Goal: Transaction & Acquisition: Book appointment/travel/reservation

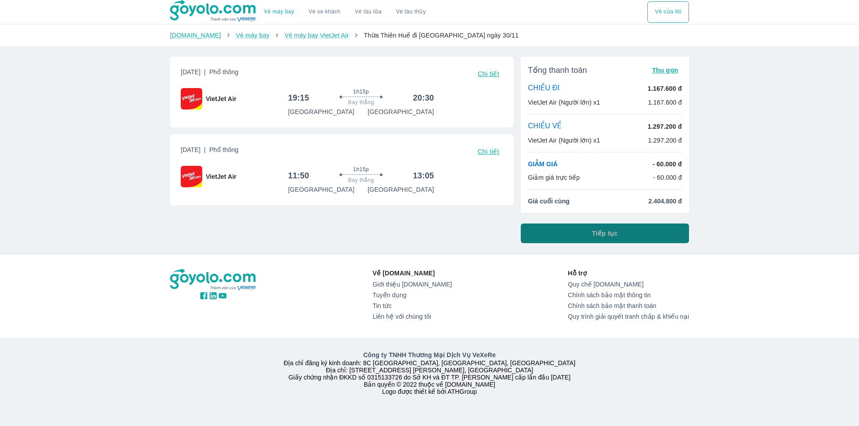
click at [615, 231] on span "Tiếp tục" at bounding box center [605, 233] width 26 height 9
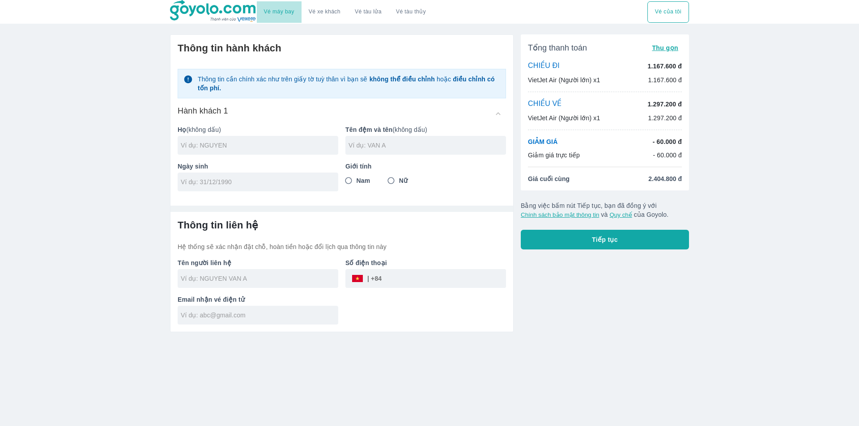
click at [289, 11] on link "Vé máy bay" at bounding box center [279, 11] width 30 height 7
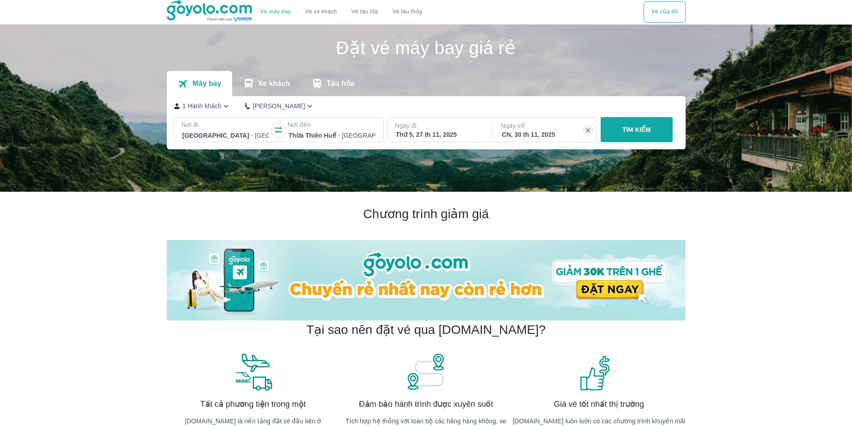
click at [455, 131] on div "Thứ 5, 27 th 11, 2025" at bounding box center [439, 134] width 87 height 9
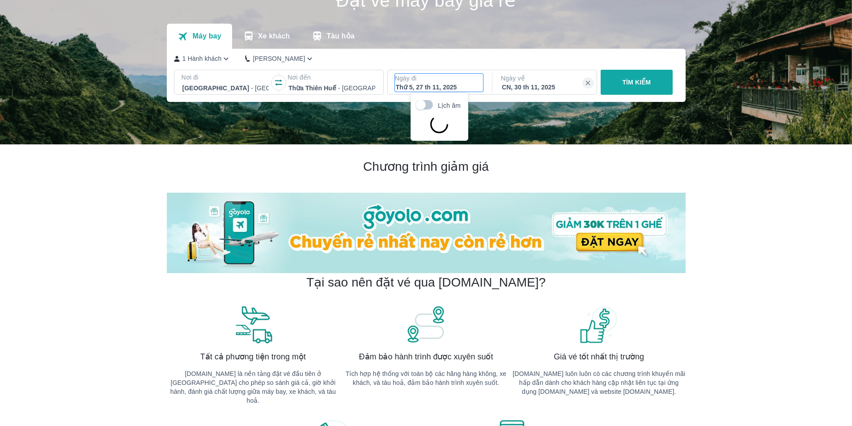
scroll to position [51, 0]
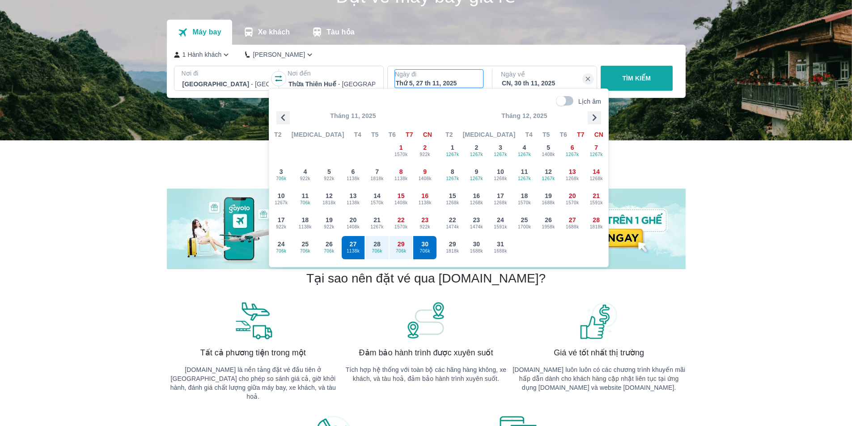
click at [284, 123] on icon "button" at bounding box center [282, 117] width 13 height 13
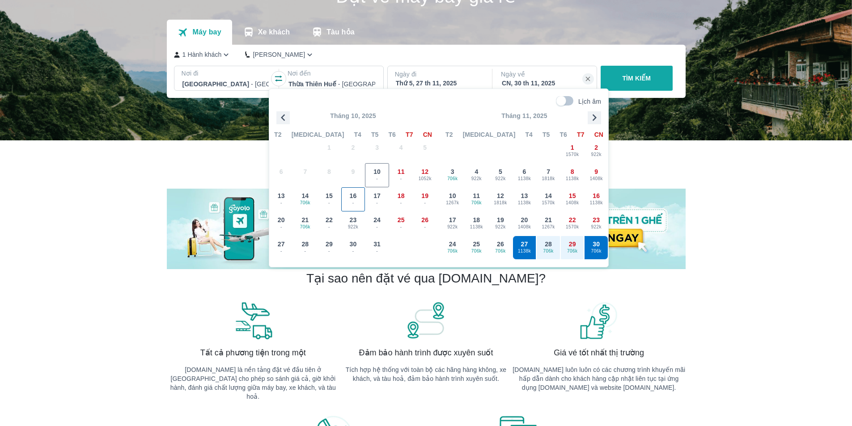
click at [347, 193] on div "16 -" at bounding box center [353, 199] width 23 height 23
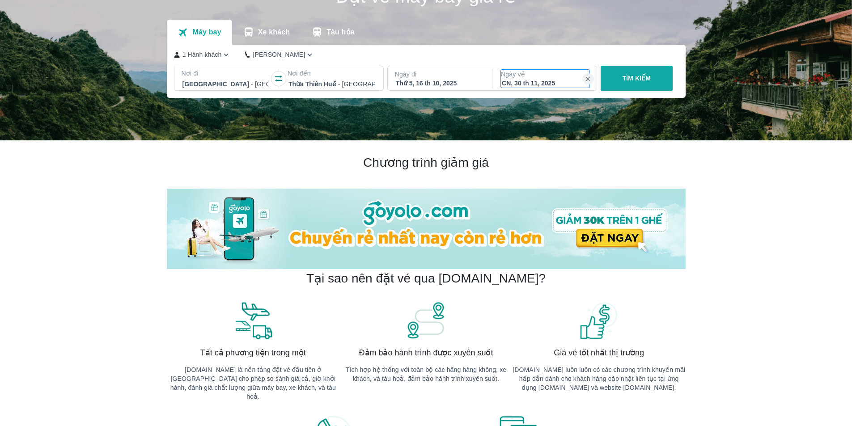
click at [556, 81] on div "CN, 30 th 11, 2025" at bounding box center [545, 83] width 87 height 9
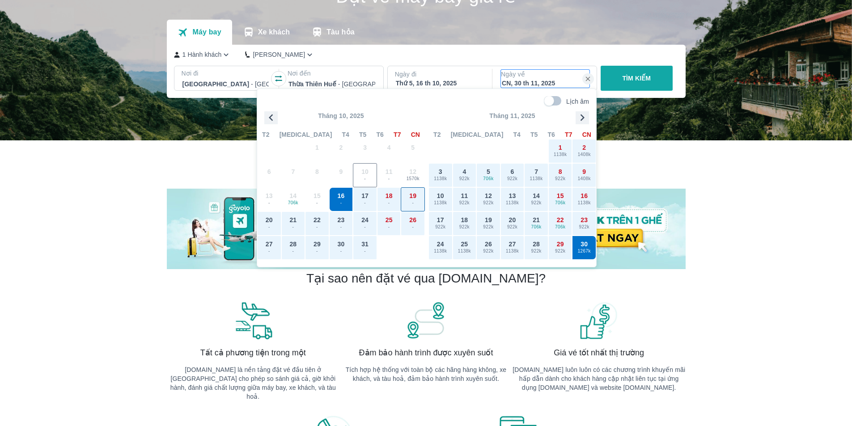
click at [417, 197] on div "19 -" at bounding box center [412, 199] width 23 height 23
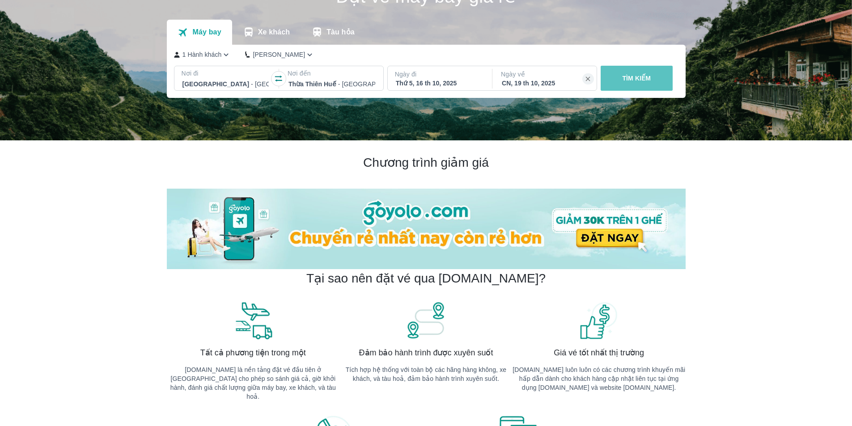
click at [636, 80] on p "TÌM KIẾM" at bounding box center [636, 78] width 29 height 9
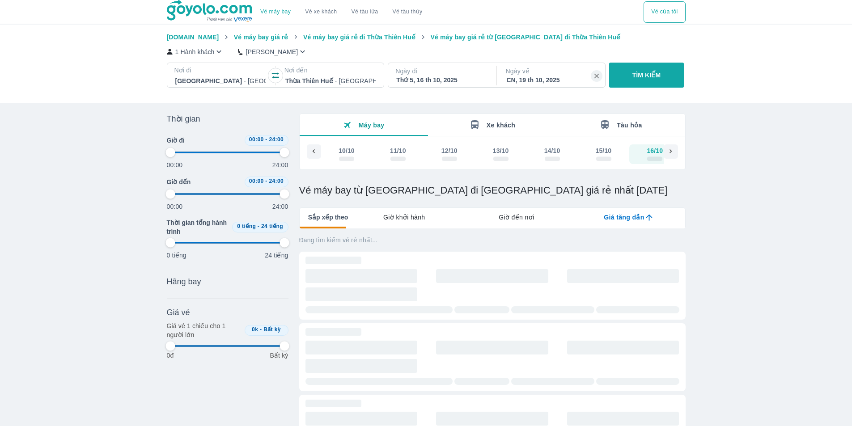
scroll to position [0, 19]
type input "97.9166666666667"
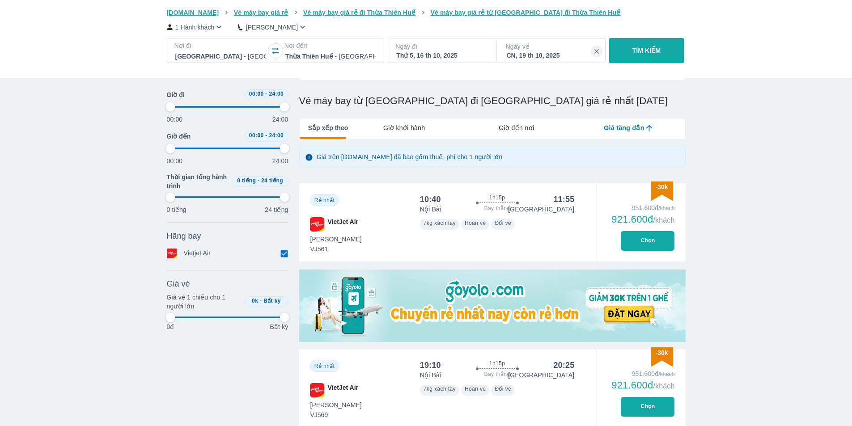
type input "97.9166666666667"
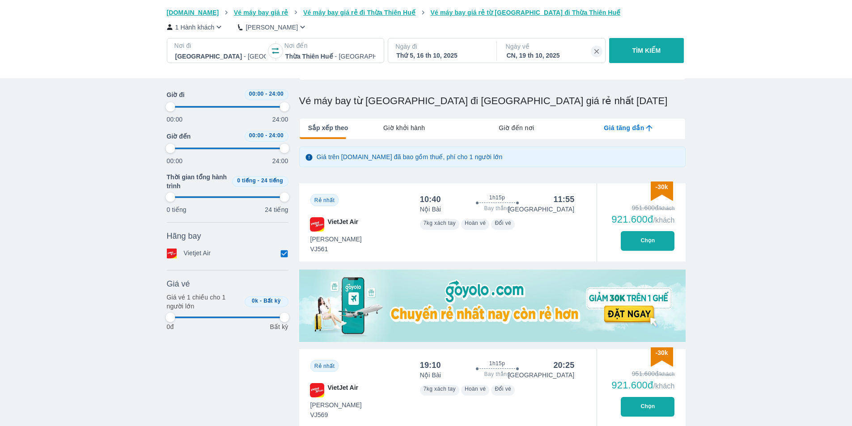
type input "97.9166666666667"
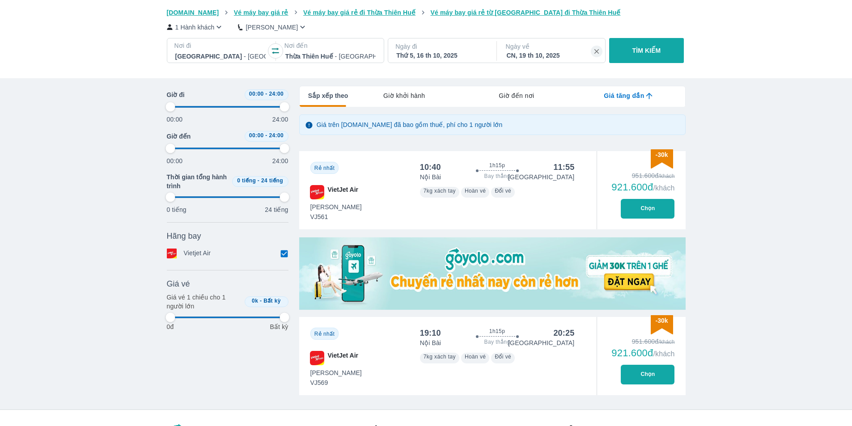
type input "97.9166666666667"
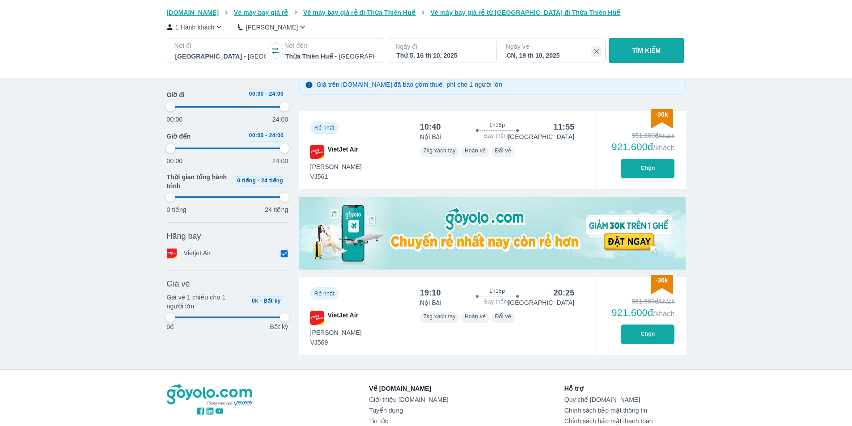
scroll to position [138, 0]
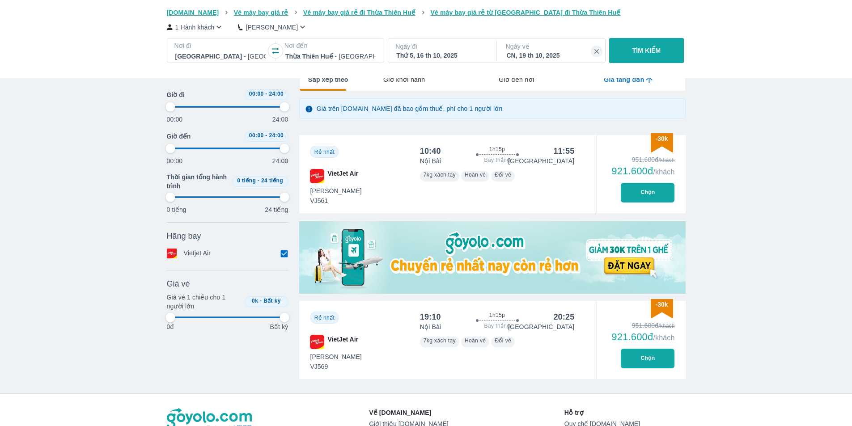
type input "97.9166666666667"
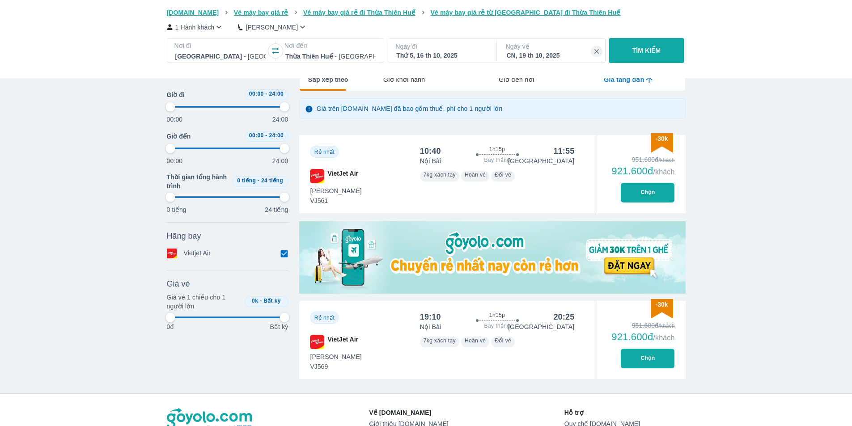
type input "97.9166666666667"
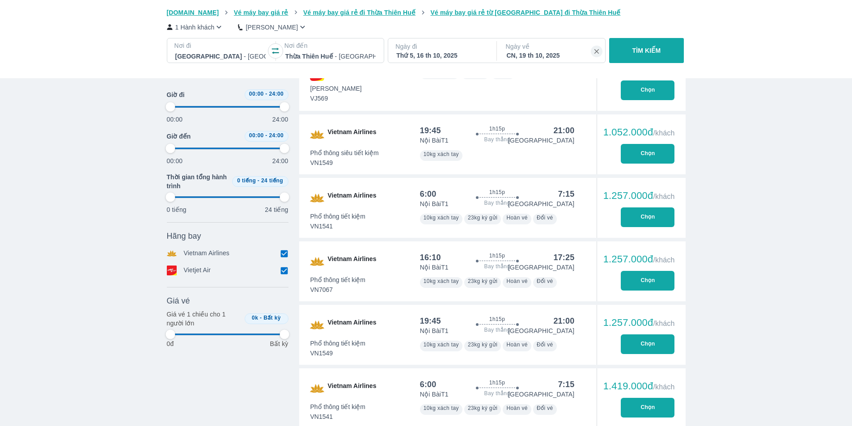
type input "97.9166666666667"
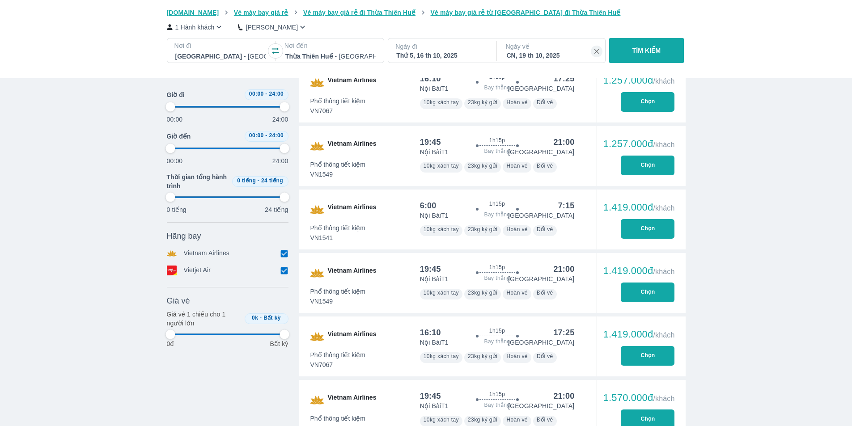
type input "97.9166666666667"
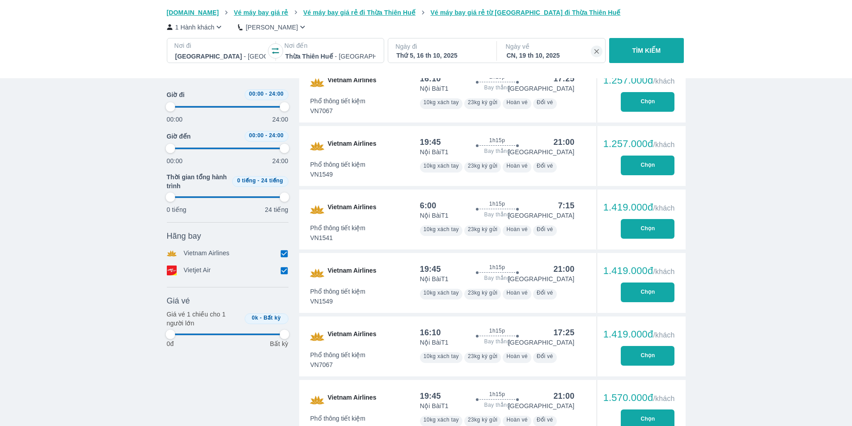
type input "97.9166666666667"
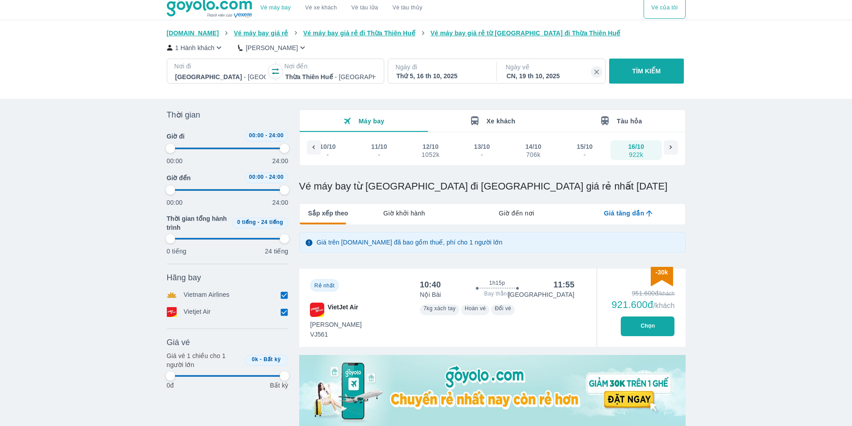
scroll to position [4, 0]
type input "97.9166666666667"
click at [642, 327] on button "Chọn" at bounding box center [648, 327] width 54 height 20
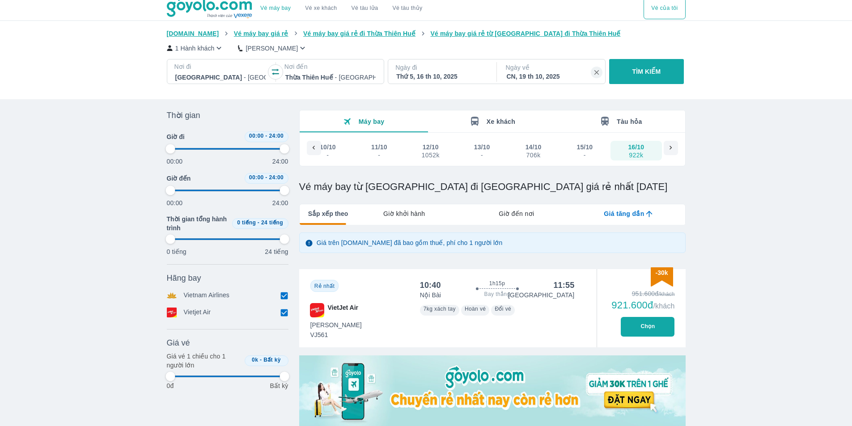
type input "97.9166666666667"
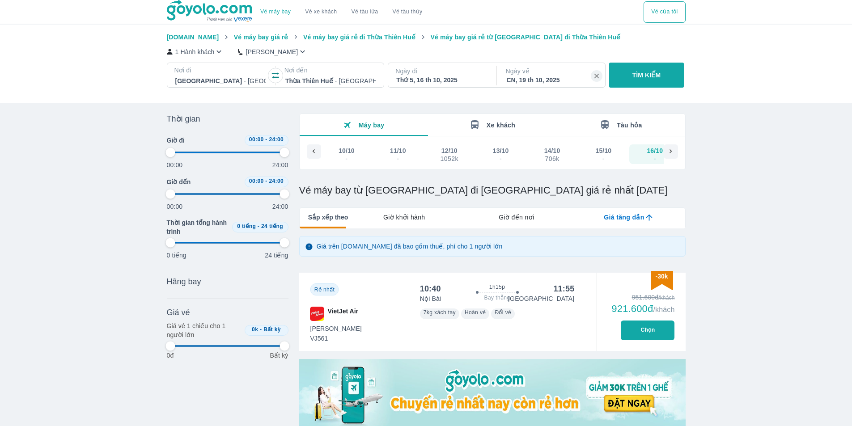
scroll to position [0, 19]
type input "97.9166666666667"
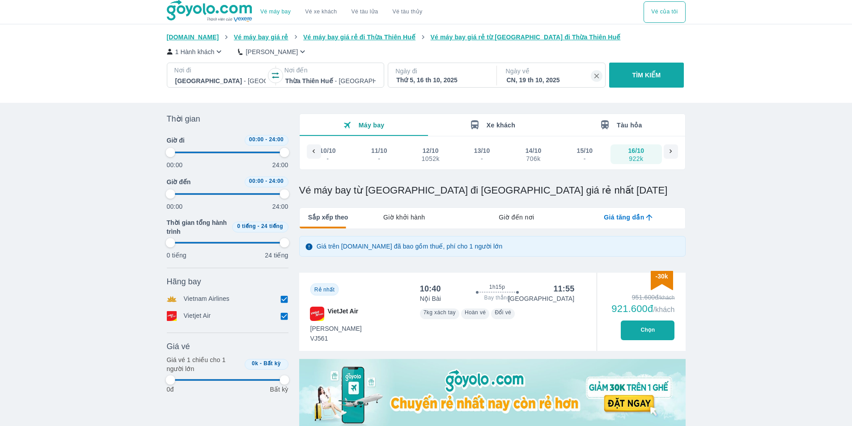
type input "97.9166666666667"
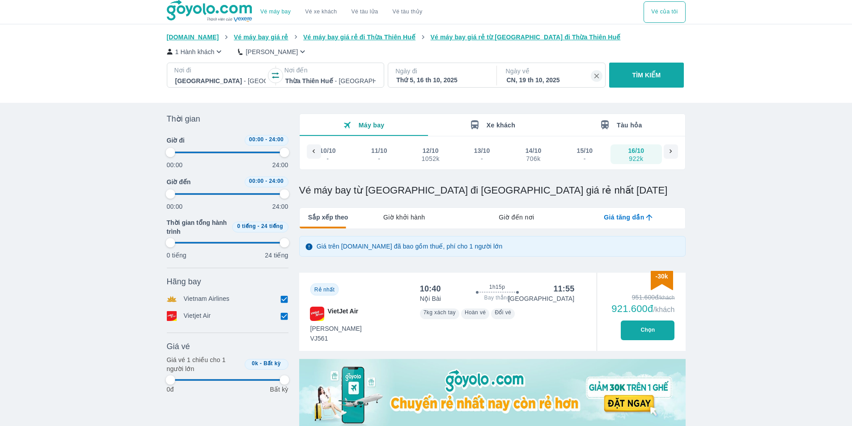
type input "97.9166666666667"
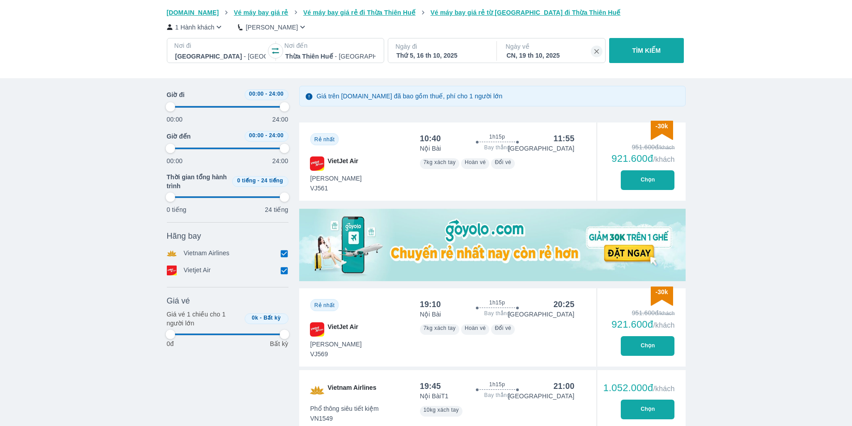
type input "97.9166666666667"
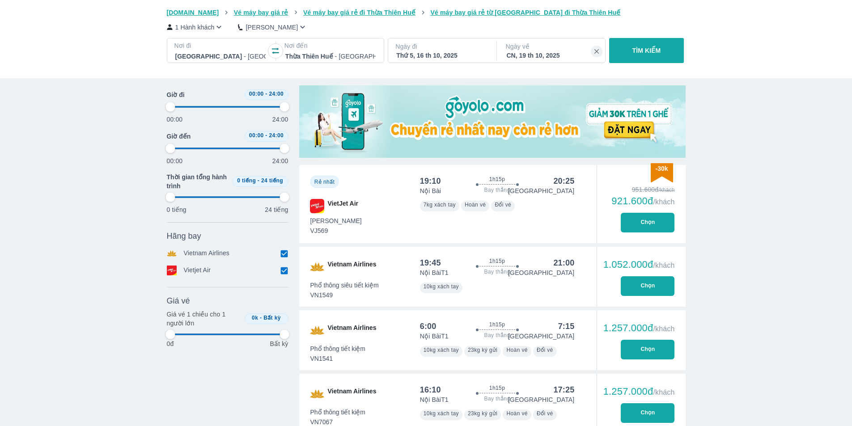
type input "97.9166666666667"
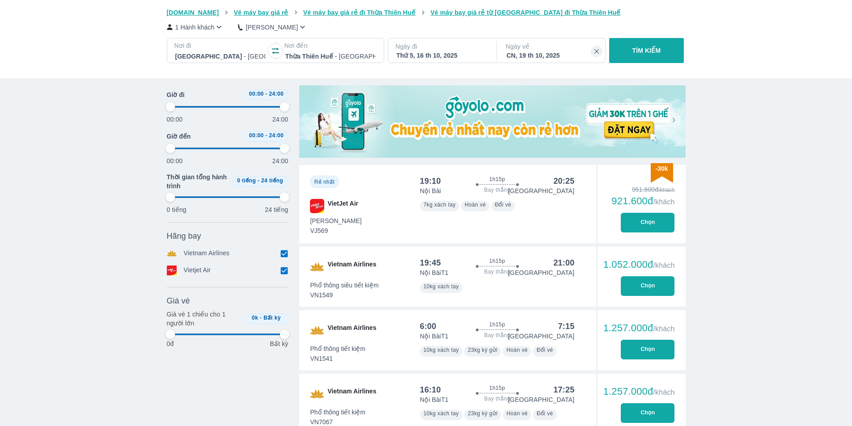
type input "97.9166666666667"
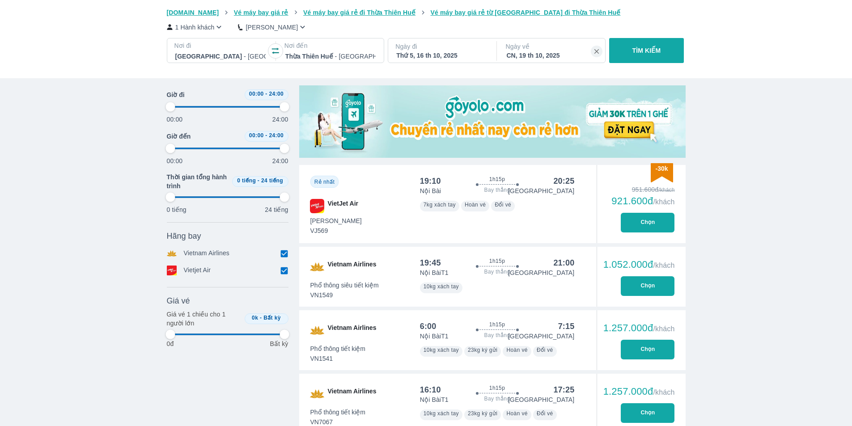
type input "97.9166666666667"
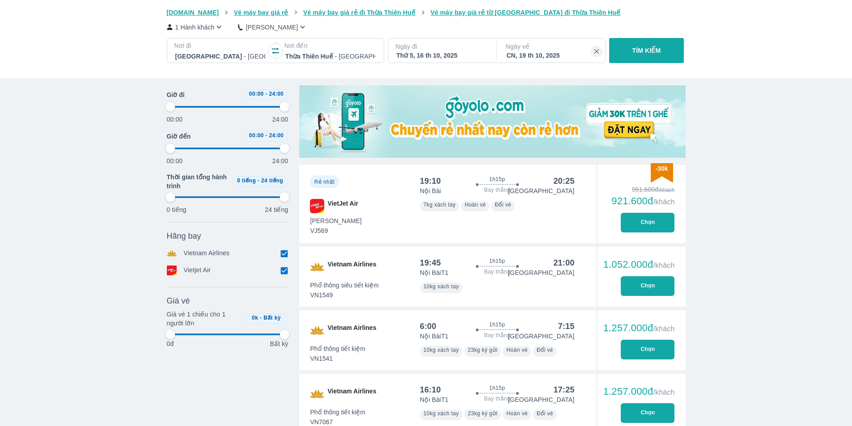
type input "97.9166666666667"
click at [656, 233] on button "Chọn" at bounding box center [648, 223] width 54 height 20
type input "97.9166666666667"
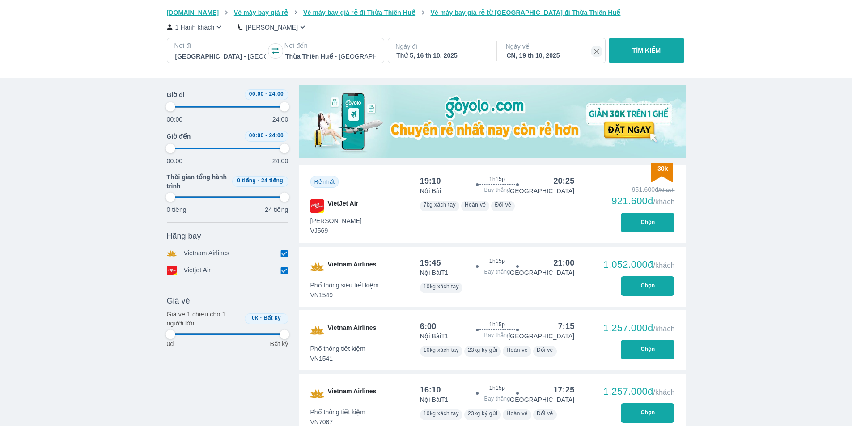
type input "97.9166666666667"
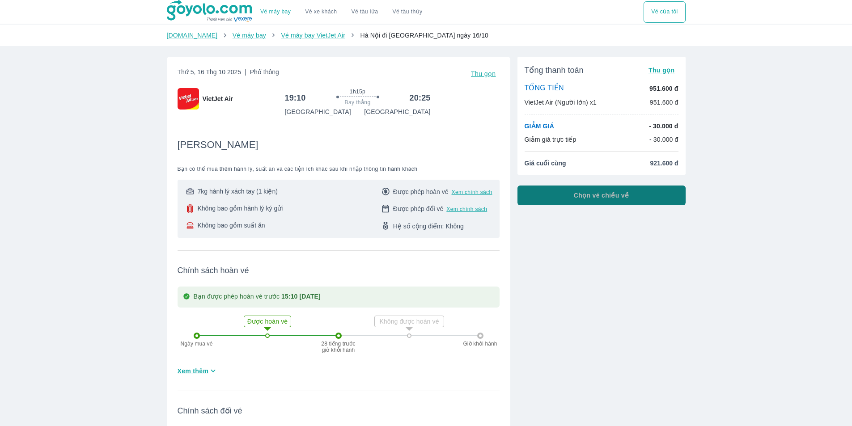
click at [605, 201] on button "Chọn vé chiều về" at bounding box center [602, 196] width 168 height 20
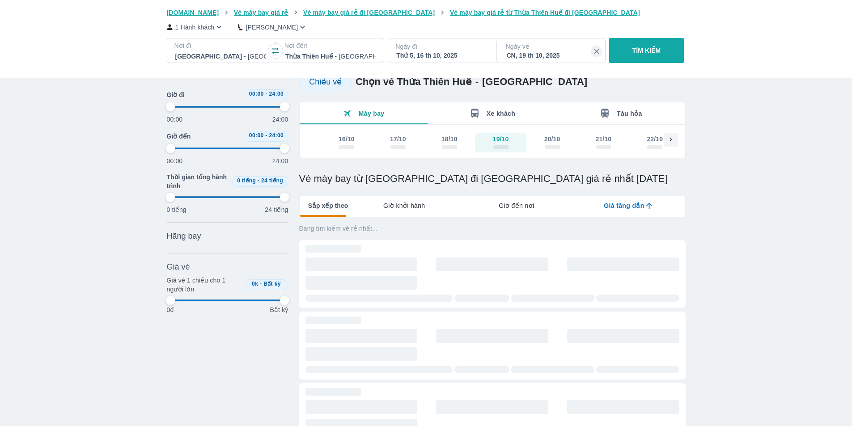
type input "97.9166666666667"
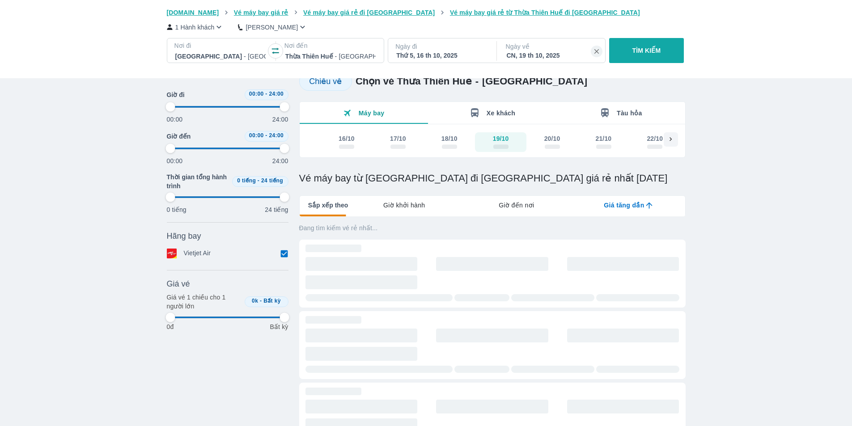
type input "97.9166666666667"
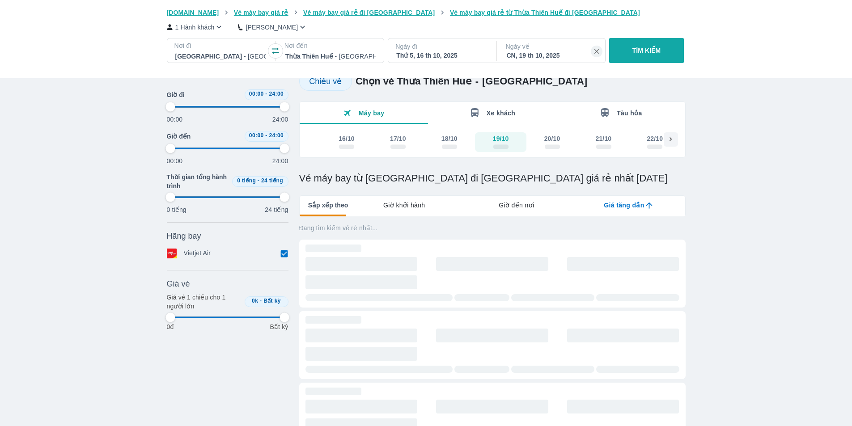
type input "97.9166666666667"
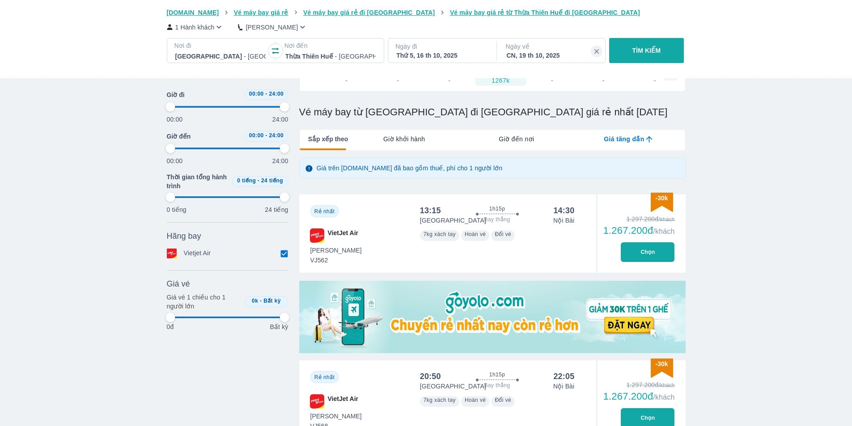
scroll to position [268, 0]
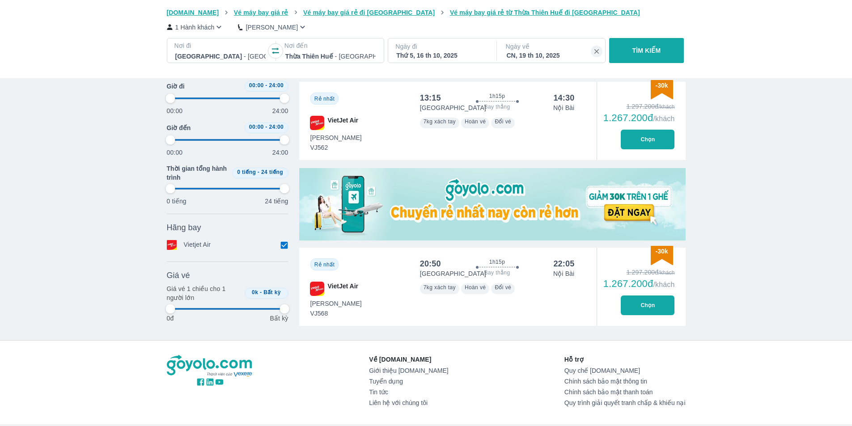
type input "97.9166666666667"
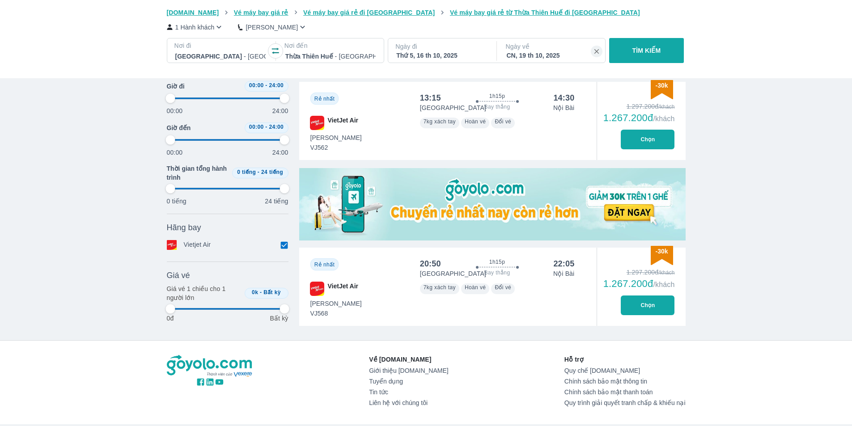
type input "97.9166666666667"
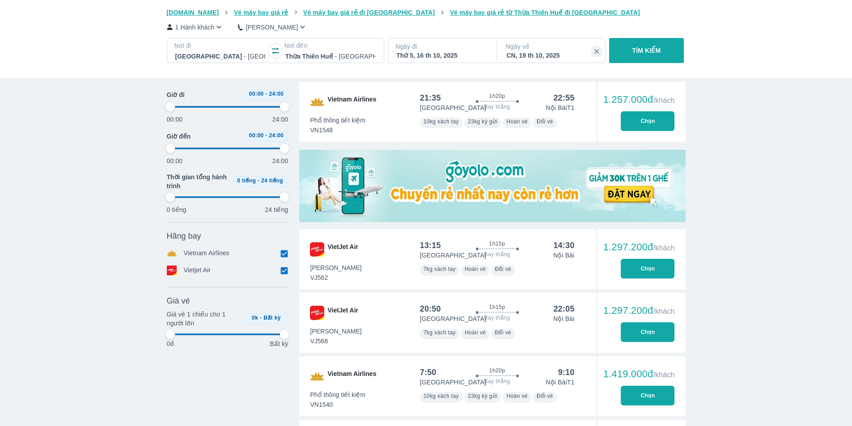
type input "97.9166666666667"
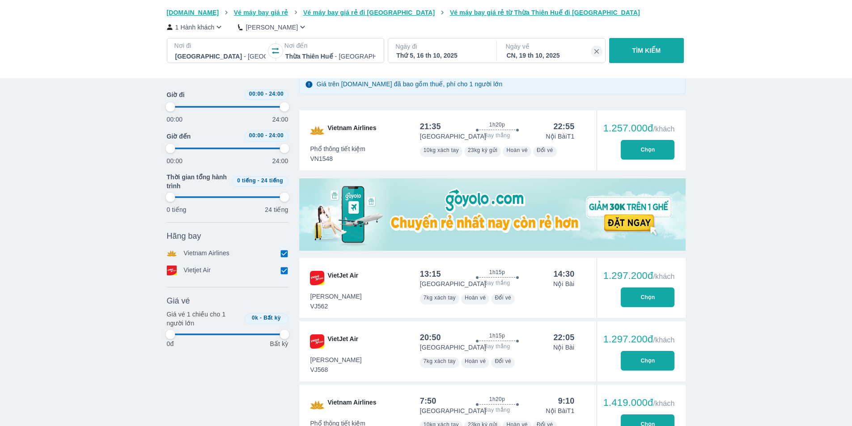
type input "97.9166666666667"
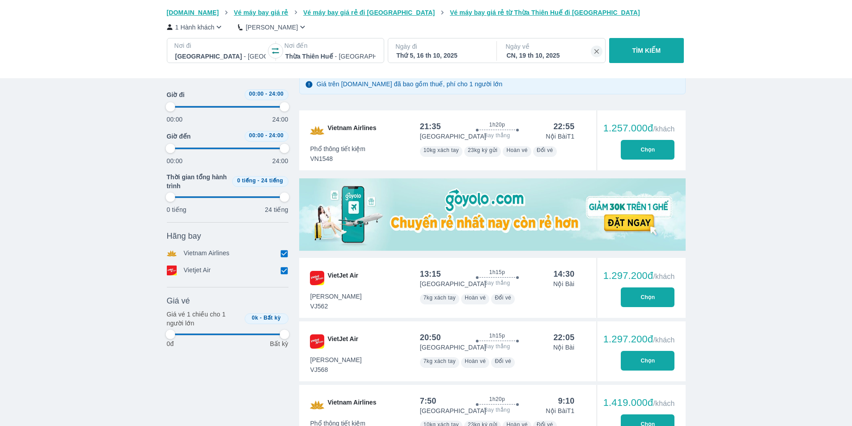
type input "97.9166666666667"
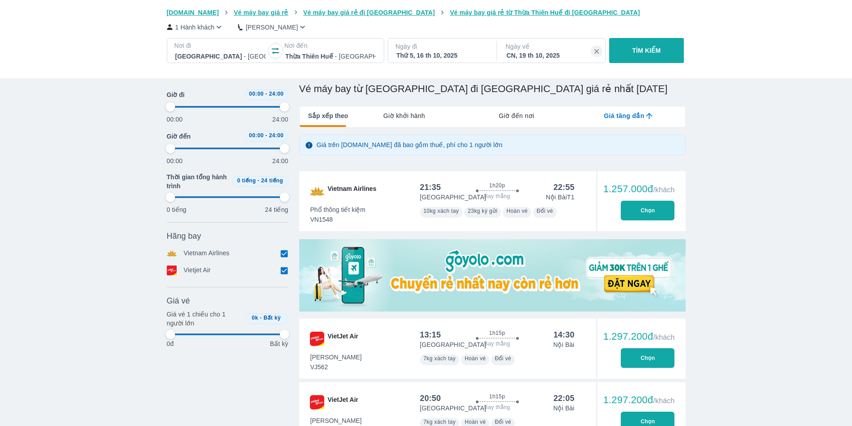
type input "97.9166666666667"
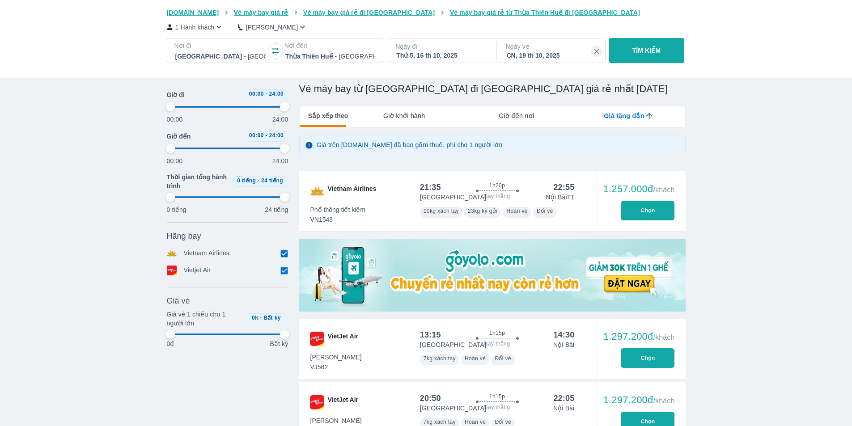
type input "97.9166666666667"
click at [667, 216] on button "Chọn" at bounding box center [648, 211] width 54 height 20
type input "97.9166666666667"
